Goal: Information Seeking & Learning: Learn about a topic

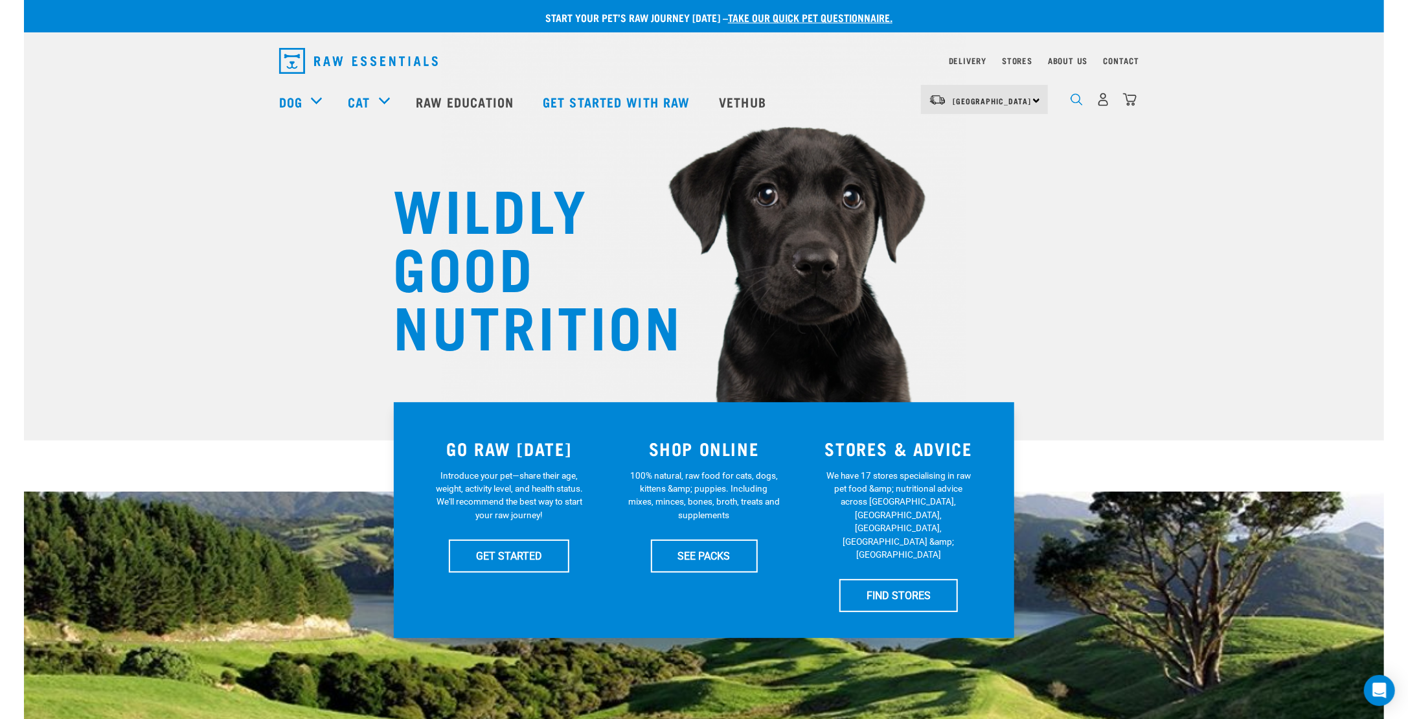
click at [1082, 106] on img "dropdown navigation" at bounding box center [1077, 99] width 12 height 12
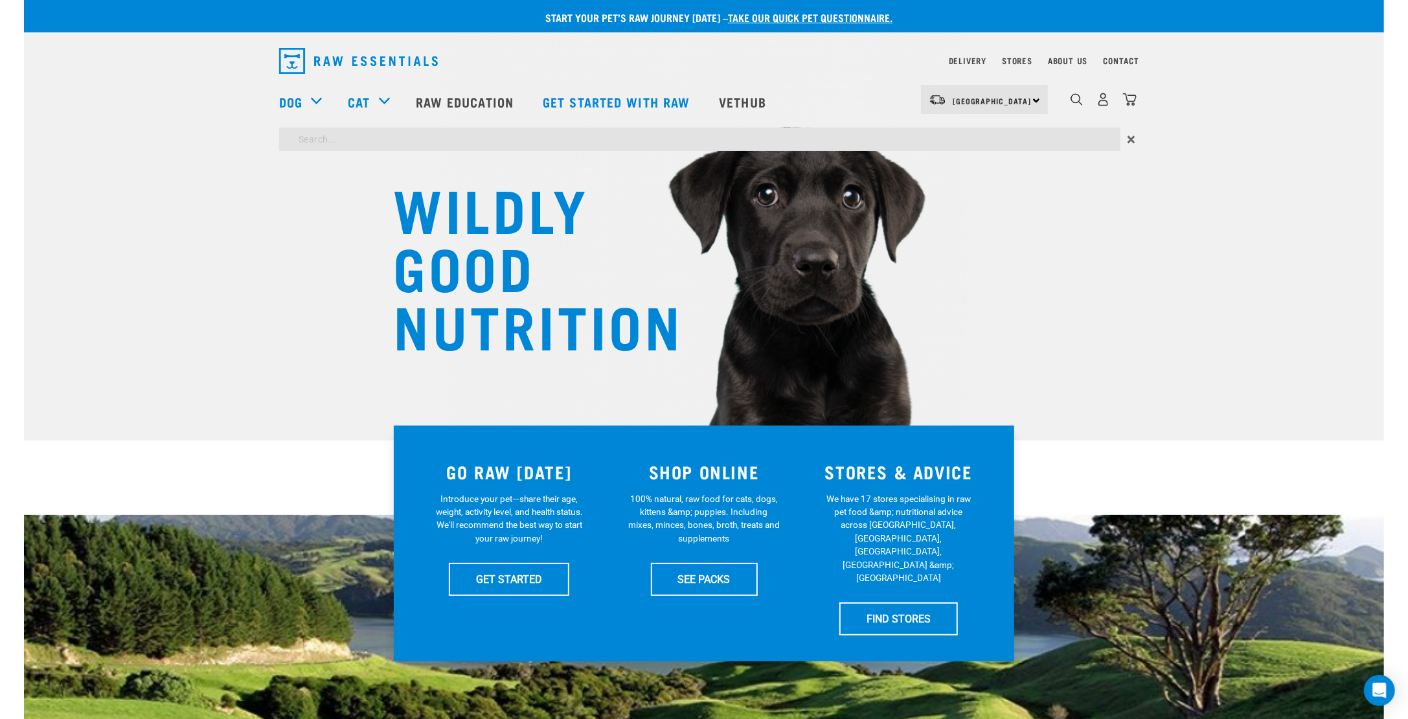
click at [472, 138] on input "search" at bounding box center [699, 139] width 841 height 23
type input "return policy"
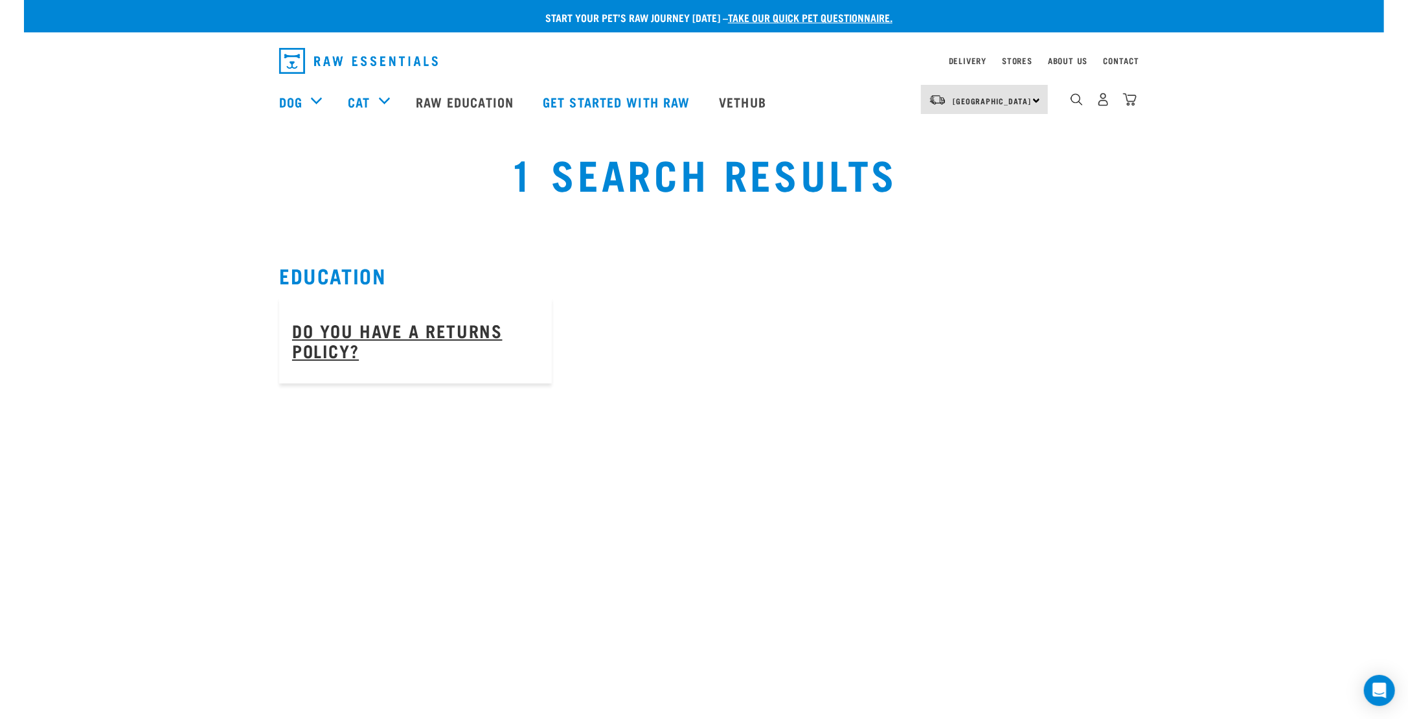
click at [342, 336] on link "Do you have a returns policy?" at bounding box center [397, 340] width 211 height 30
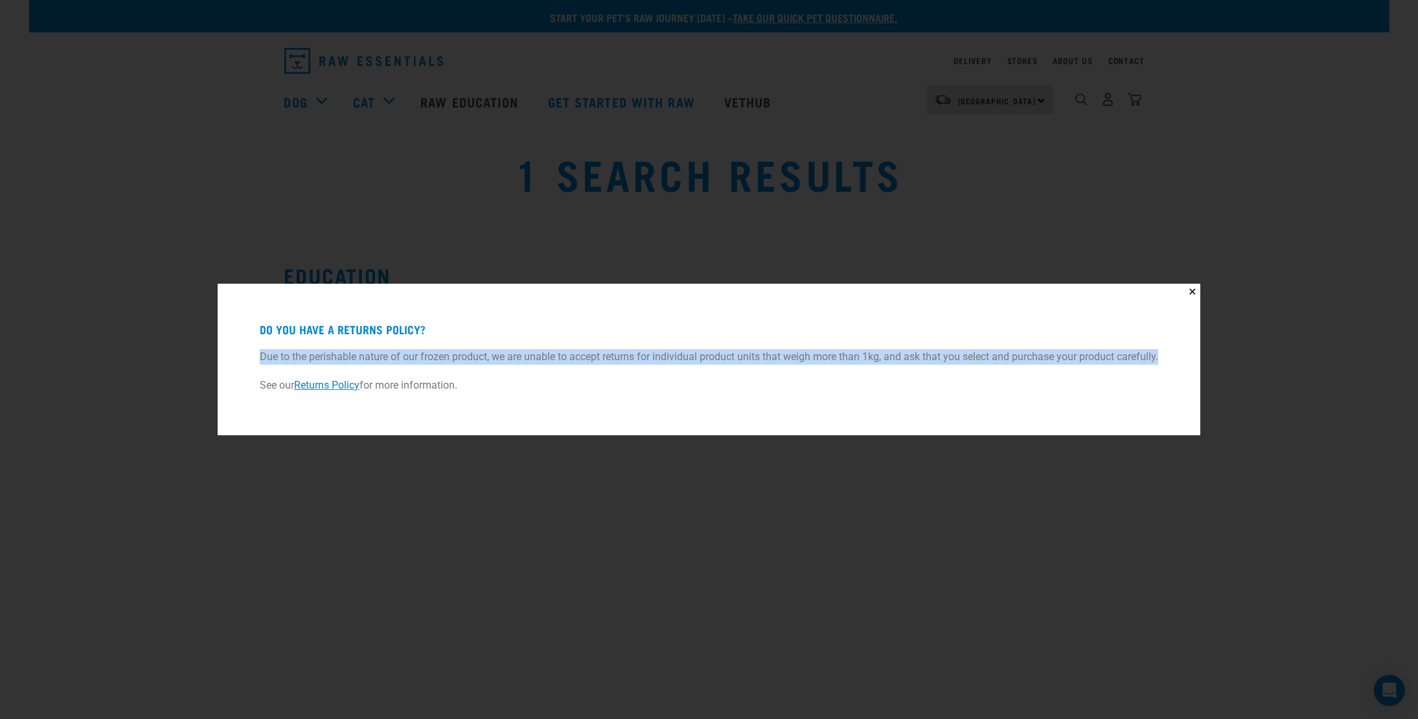
drag, startPoint x: 255, startPoint y: 352, endPoint x: 1162, endPoint y: 352, distance: 907.6
click at [1162, 352] on div "Do you have a returns policy? Due to the perishable nature of our frozen produc…" at bounding box center [709, 359] width 950 height 119
copy p "Due to the perishable nature of our frozen product, we are unable to accept ret…"
click at [323, 388] on link "Returns Policy" at bounding box center [326, 385] width 65 height 12
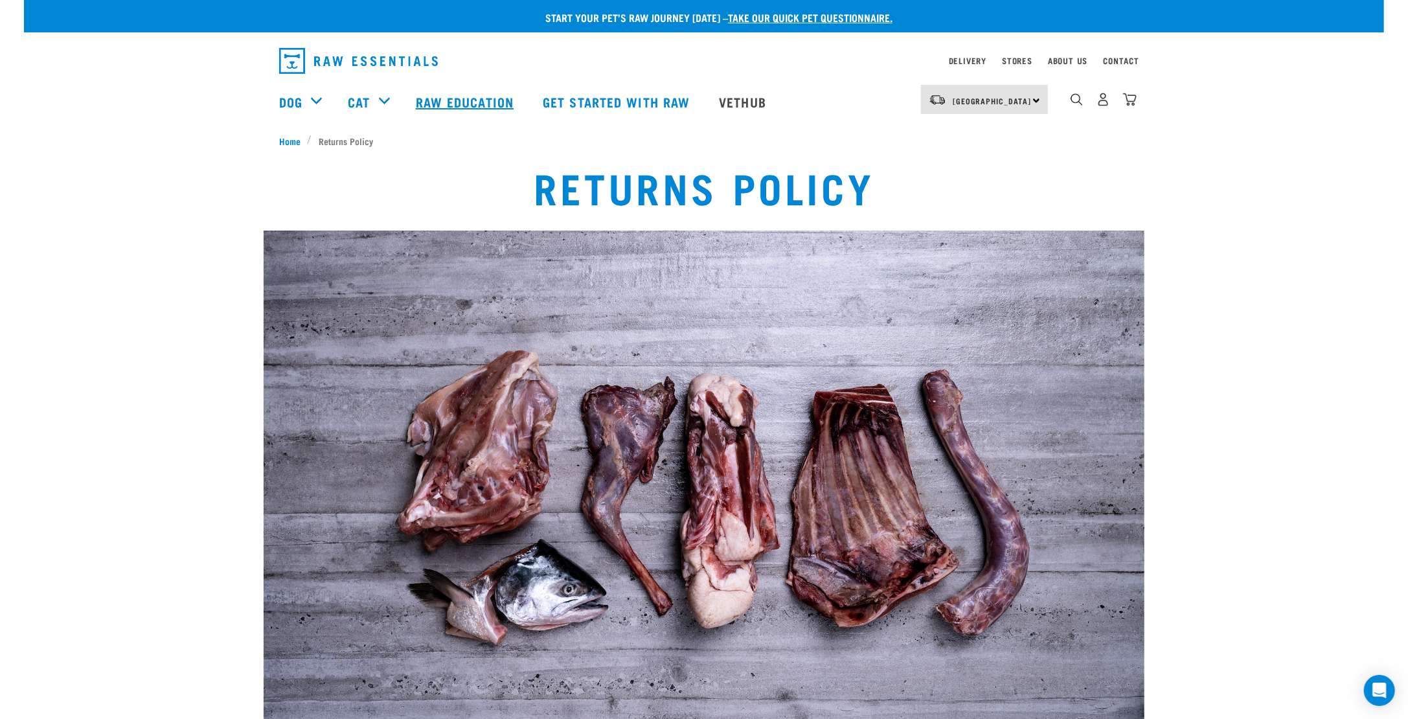
click at [461, 104] on link "Raw Education" at bounding box center [466, 102] width 127 height 52
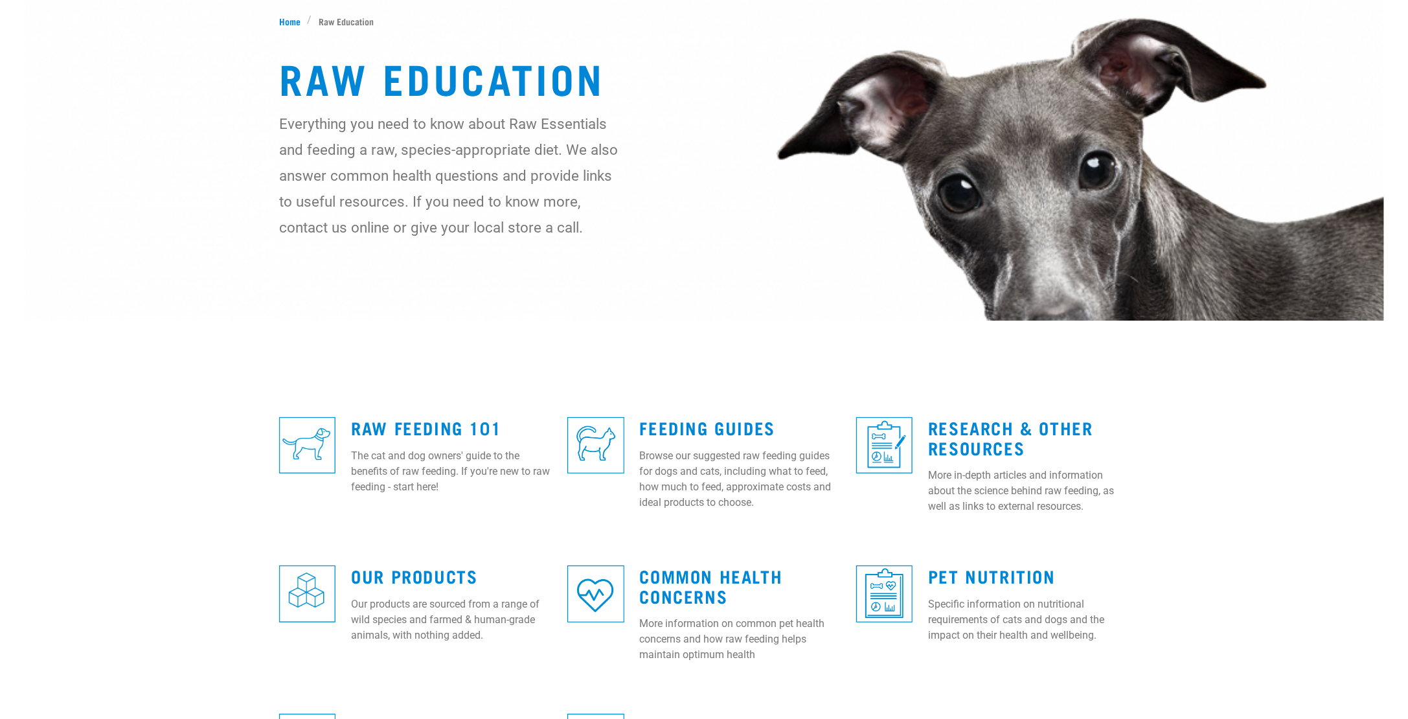
scroll to position [259, 0]
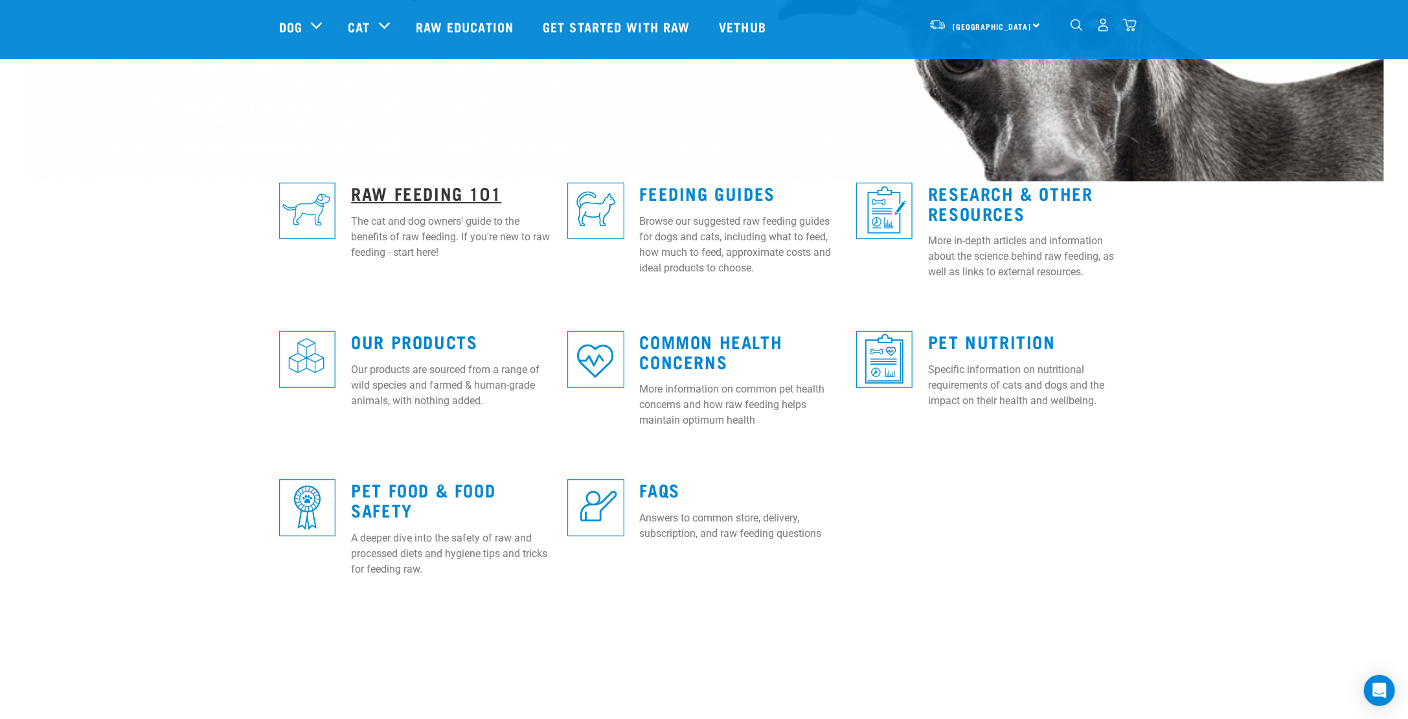
click at [452, 198] on link "Raw Feeding 101" at bounding box center [426, 193] width 150 height 10
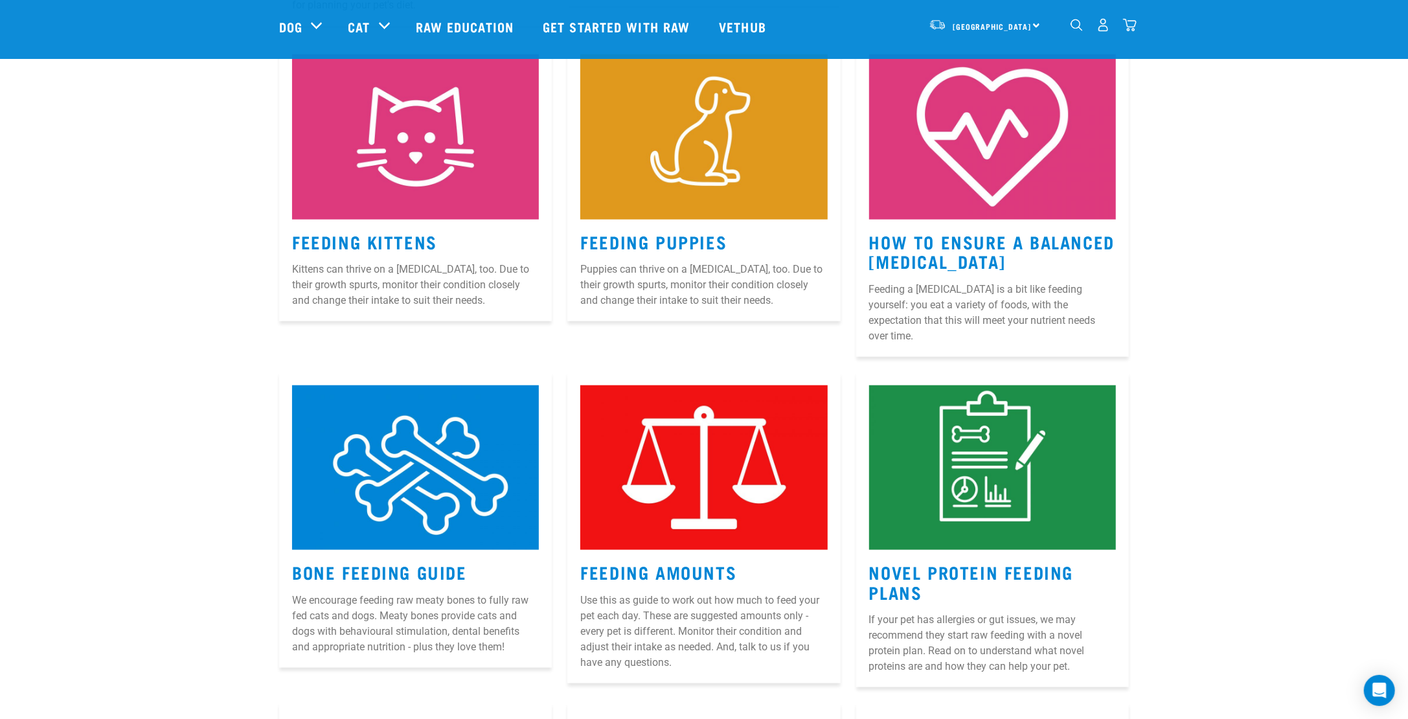
scroll to position [971, 0]
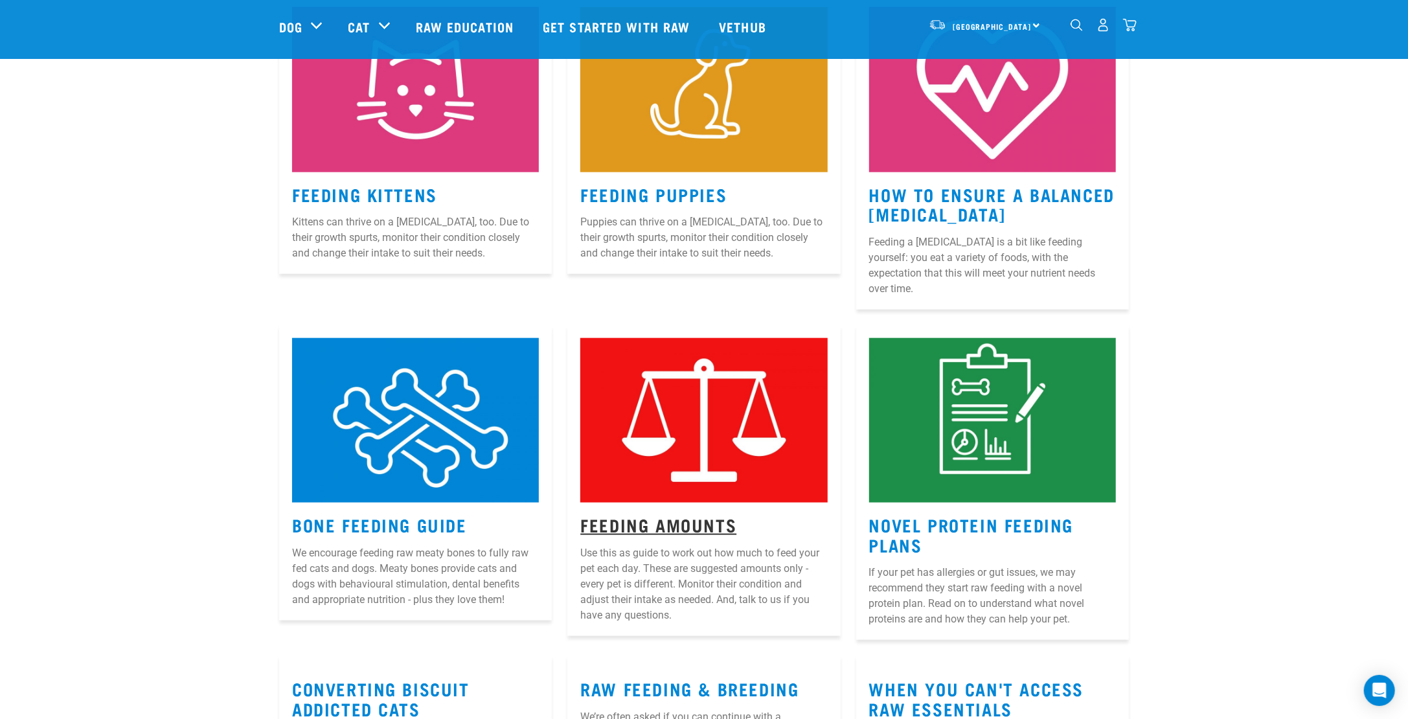
click at [702, 520] on link "Feeding Amounts" at bounding box center [658, 525] width 156 height 10
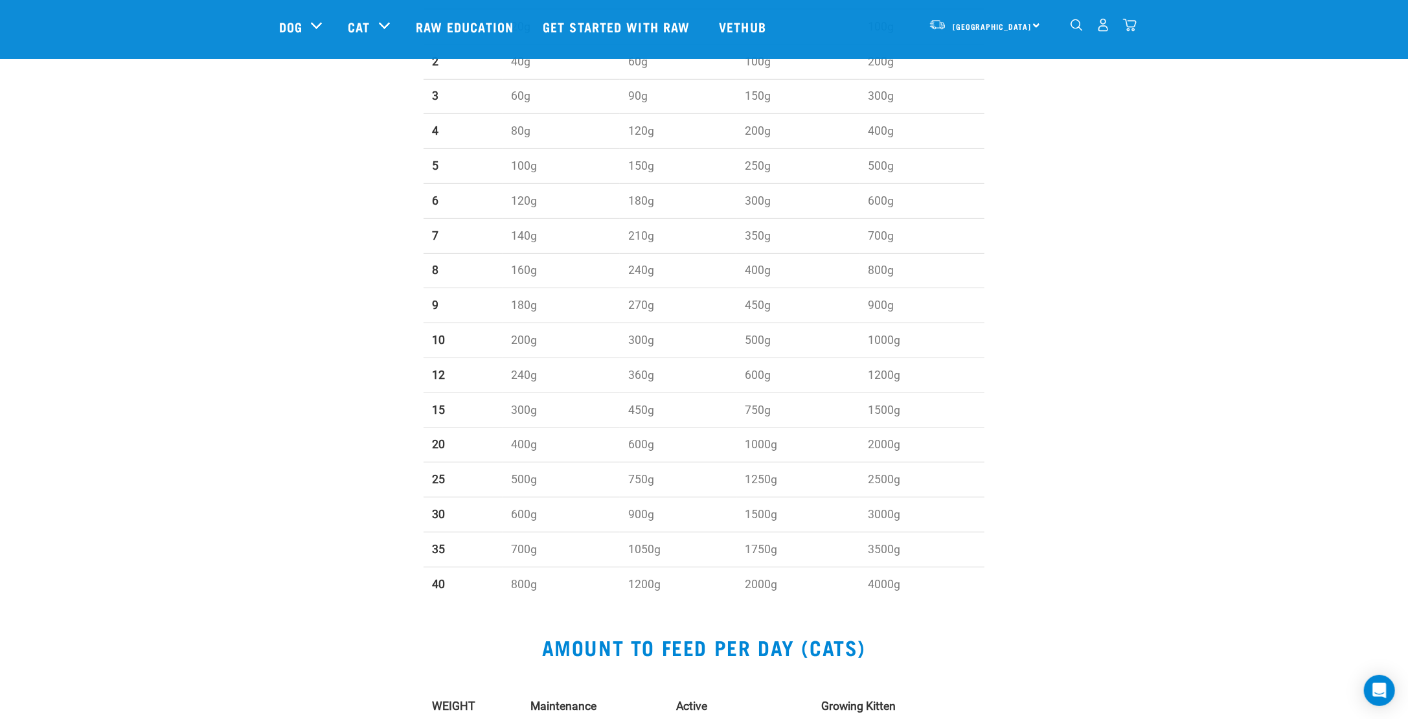
scroll to position [582, 0]
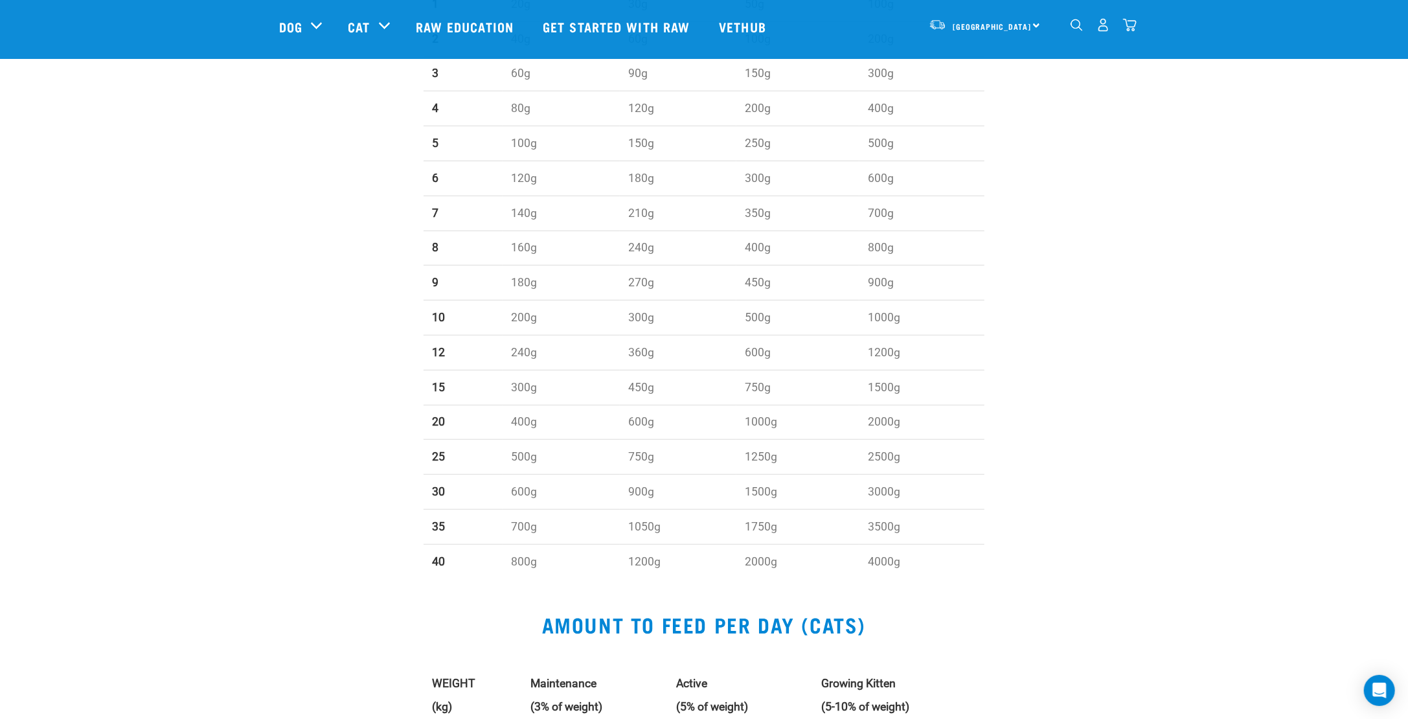
click at [519, 418] on td "400g" at bounding box center [561, 422] width 117 height 35
click at [510, 555] on td "800g" at bounding box center [561, 561] width 117 height 34
